Goal: Task Accomplishment & Management: Use online tool/utility

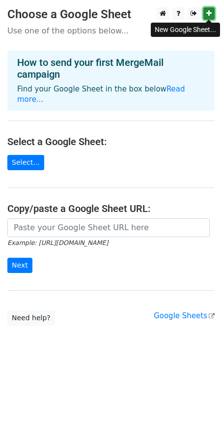
click at [206, 13] on link at bounding box center [209, 13] width 11 height 12
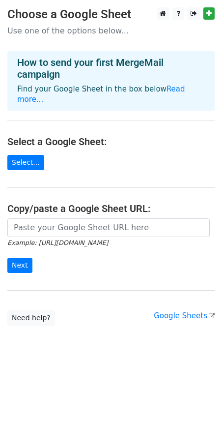
click at [162, 158] on main "Choose a Google Sheet Use one of the options below... How to send your first Me…" at bounding box center [111, 166] width 222 height 318
click at [161, 36] on main "Choose a Google Sheet Use one of the options below... How to send your first Me…" at bounding box center [111, 166] width 222 height 318
click at [30, 160] on link "Select..." at bounding box center [25, 162] width 37 height 15
